Goal: Task Accomplishment & Management: Use online tool/utility

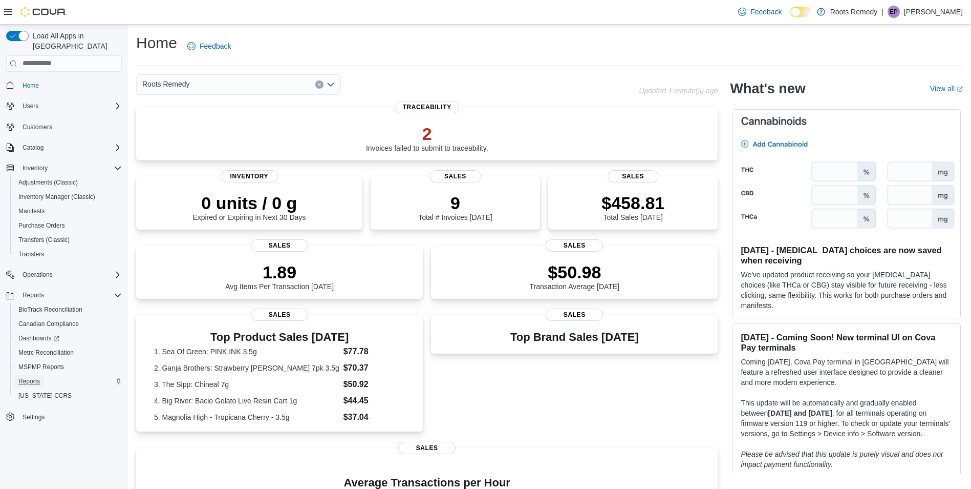
click at [29, 377] on span "Reports" at bounding box center [29, 381] width 22 height 8
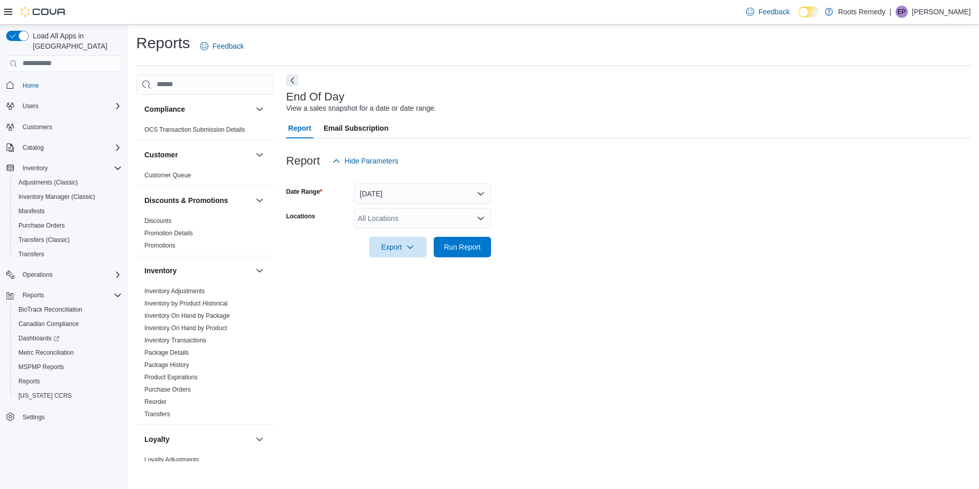
click at [417, 223] on div "All Locations" at bounding box center [422, 218] width 137 height 20
click at [411, 230] on span "Roots Remedy" at bounding box center [395, 235] width 48 height 10
click at [407, 235] on span "[STREET_ADDRESS]" at bounding box center [411, 235] width 71 height 10
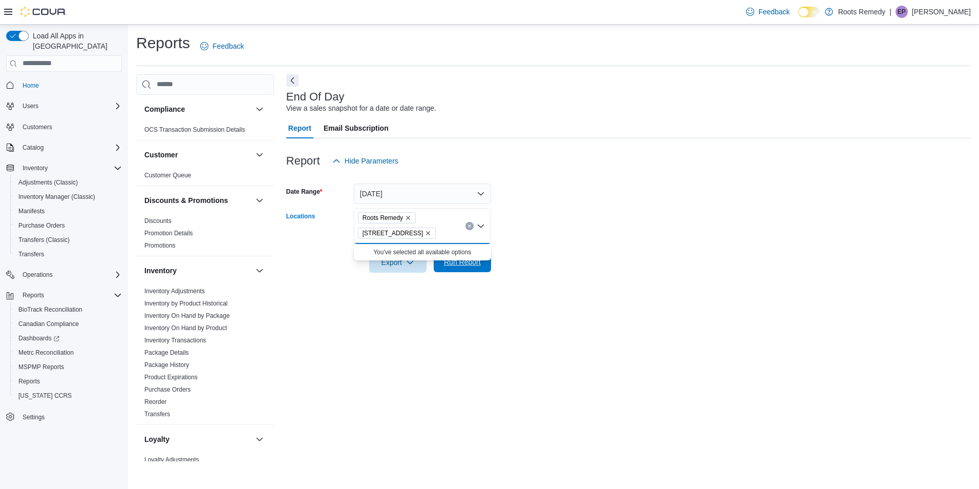
click at [464, 262] on span "Run Report" at bounding box center [462, 262] width 37 height 10
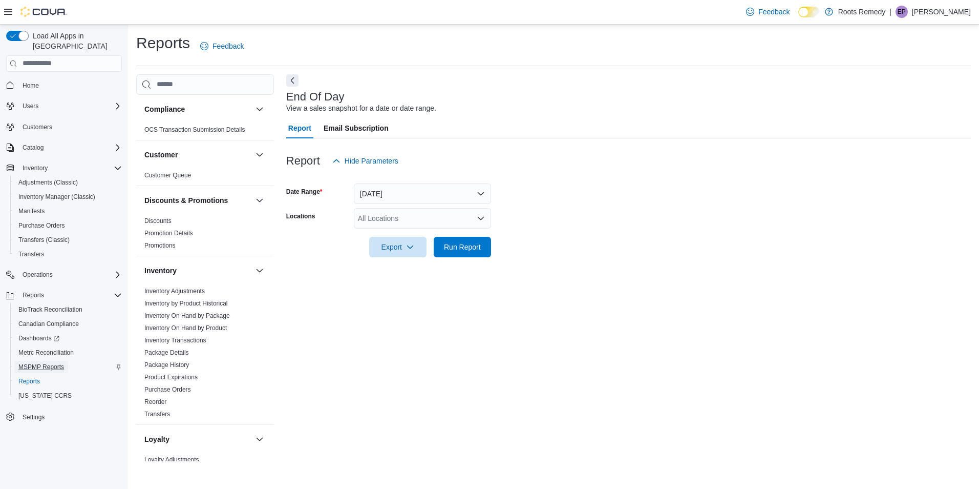
click at [37, 363] on span "MSPMP Reports" at bounding box center [41, 367] width 46 height 8
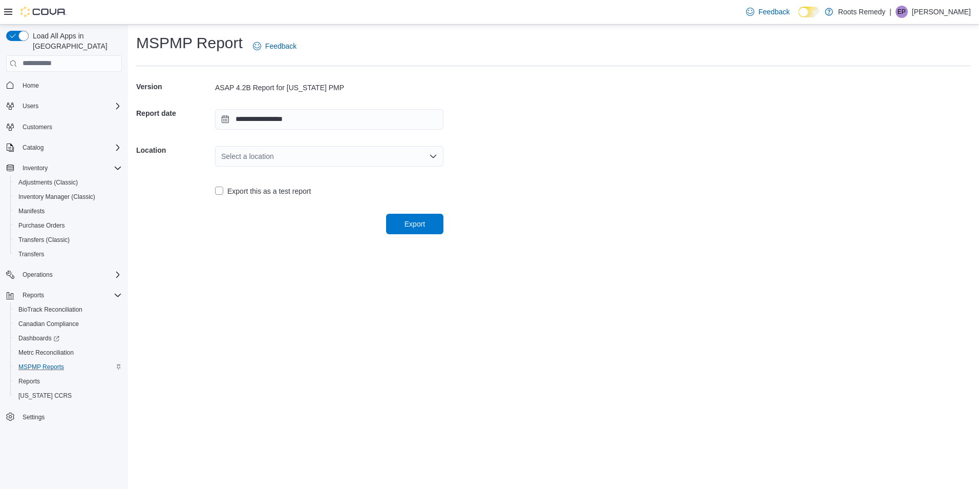
click at [248, 157] on div "Select a location" at bounding box center [329, 156] width 228 height 20
click at [269, 184] on span "[STREET_ADDRESS]" at bounding box center [336, 188] width 204 height 10
click at [437, 227] on span "Export" at bounding box center [414, 223] width 45 height 20
